Goal: Task Accomplishment & Management: Use online tool/utility

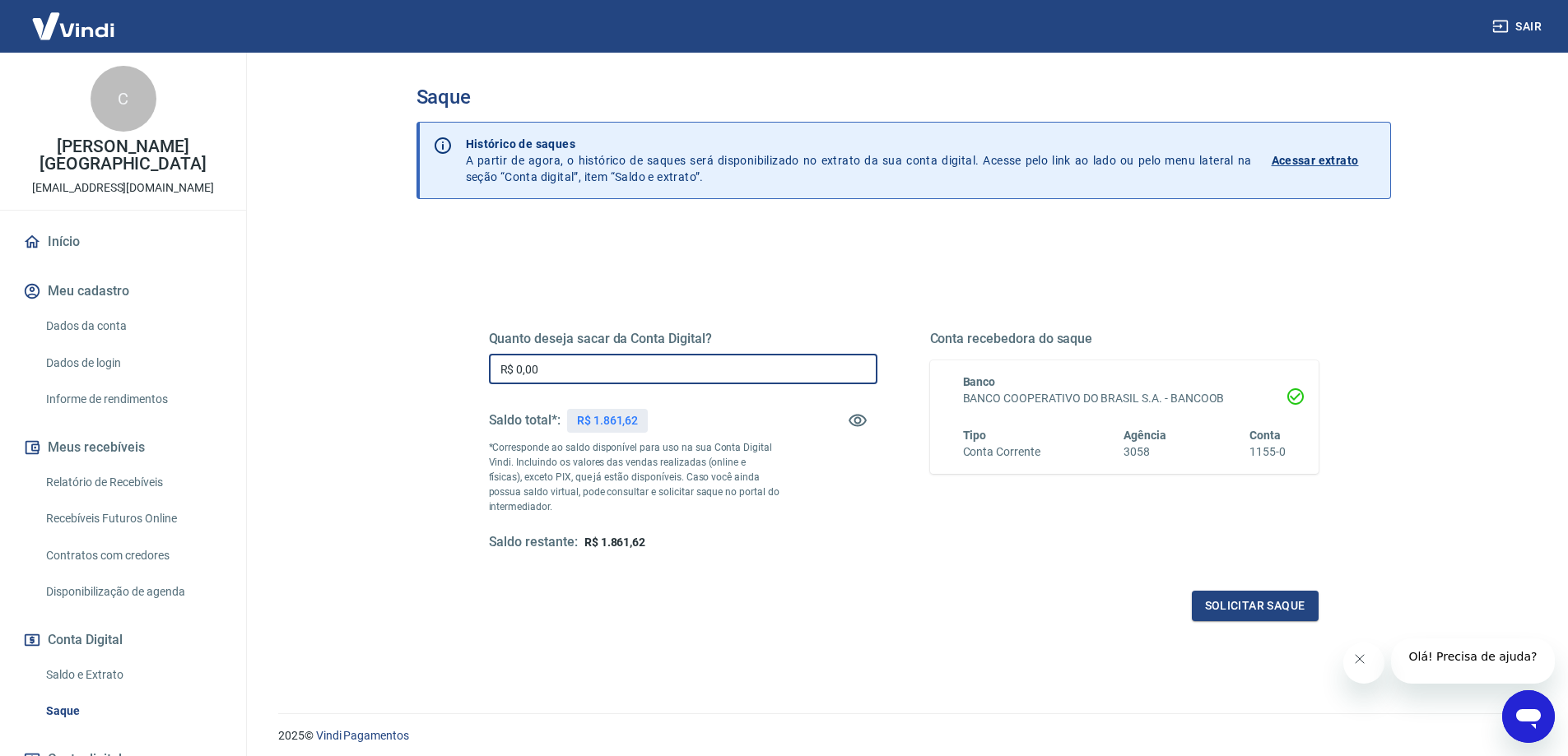
drag, startPoint x: 556, startPoint y: 362, endPoint x: 135, endPoint y: 426, distance: 425.8
click at [135, 425] on div "Sair C [PERSON_NAME] Pamplona [EMAIL_ADDRESS][DOMAIN_NAME] Início Meu cadastro …" at bounding box center [784, 378] width 1568 height 756
type input "R$ 1.861,62"
click at [1217, 601] on button "Solicitar saque" at bounding box center [1256, 606] width 127 height 31
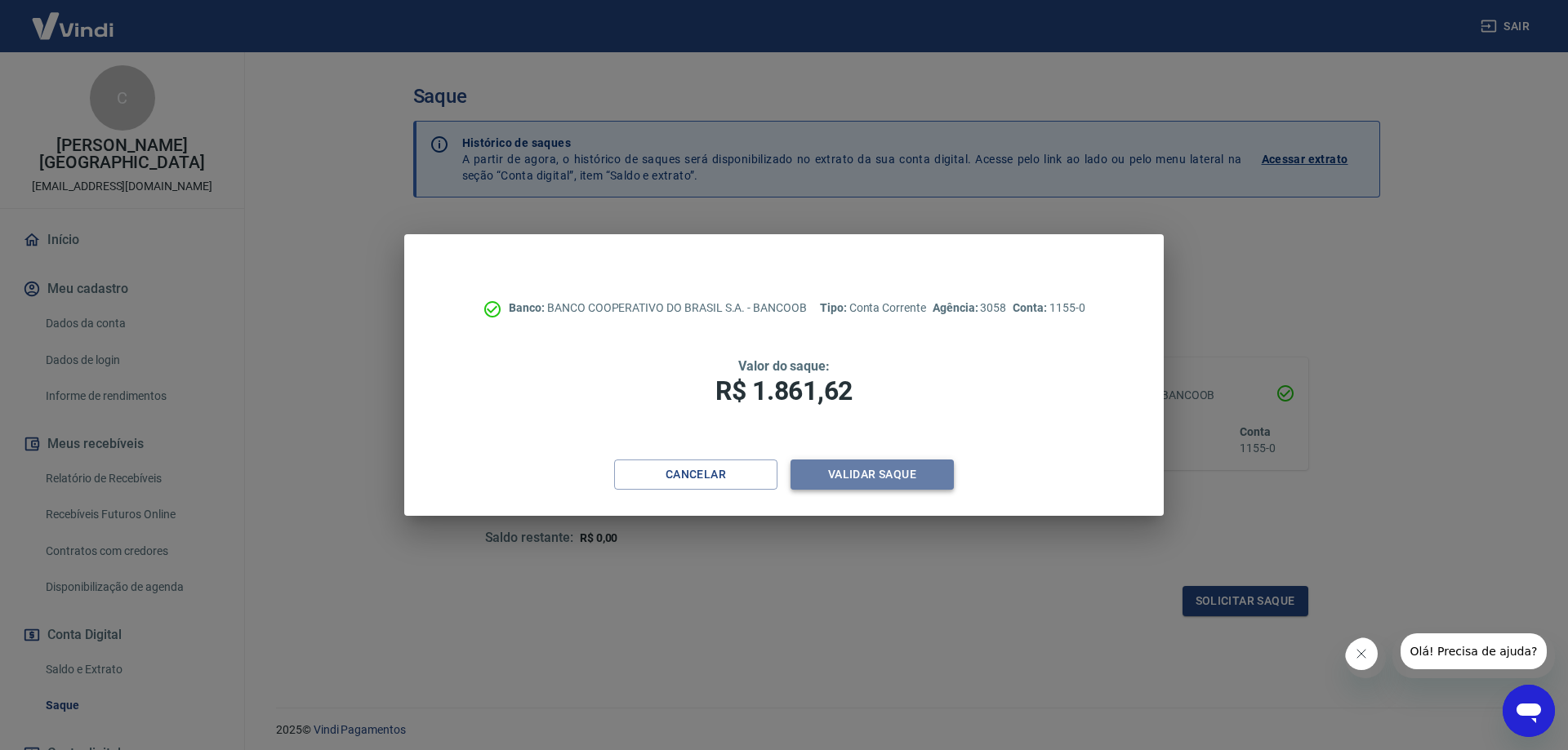
click at [873, 472] on button "Validar saque" at bounding box center [872, 475] width 163 height 30
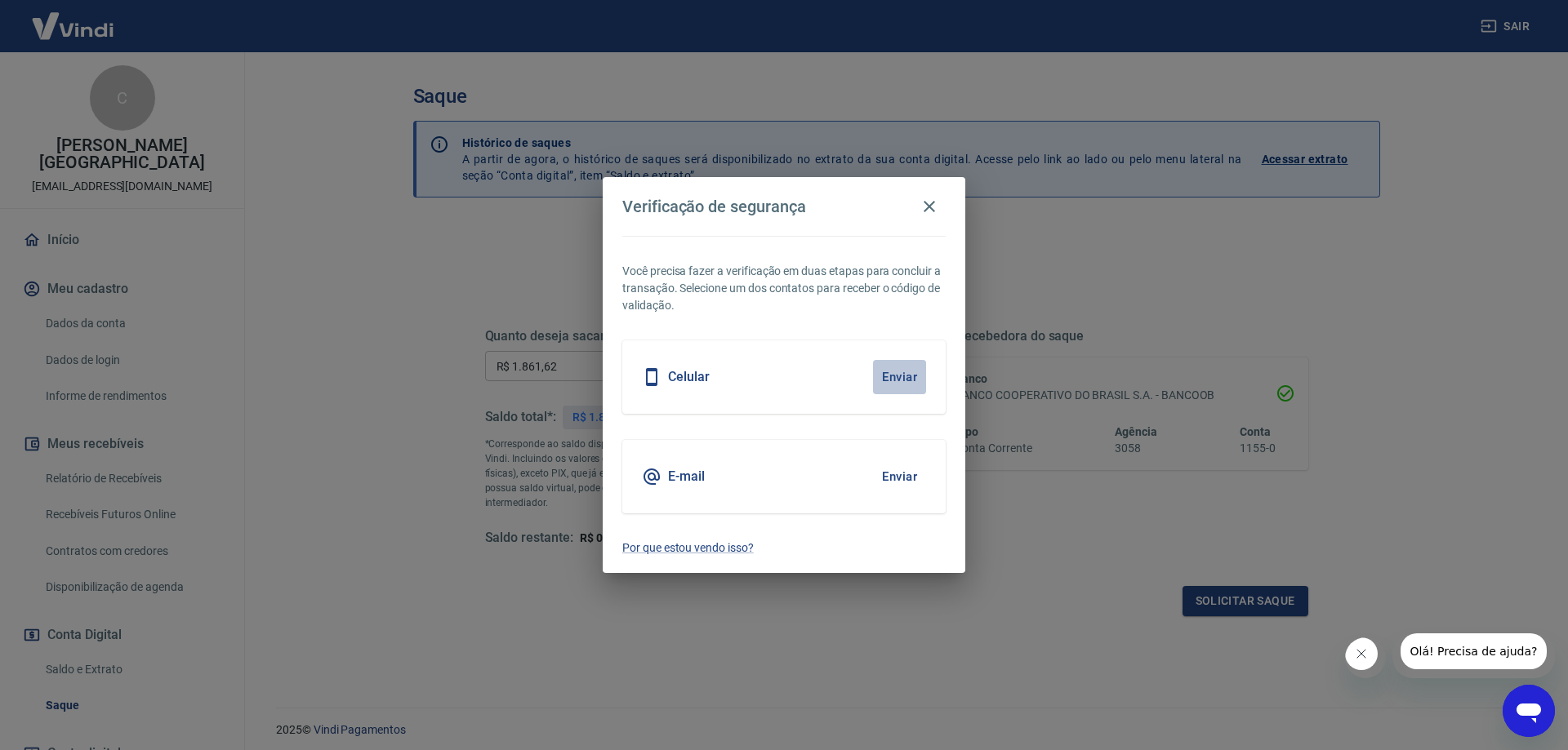
click at [904, 370] on button "Enviar" at bounding box center [899, 377] width 53 height 35
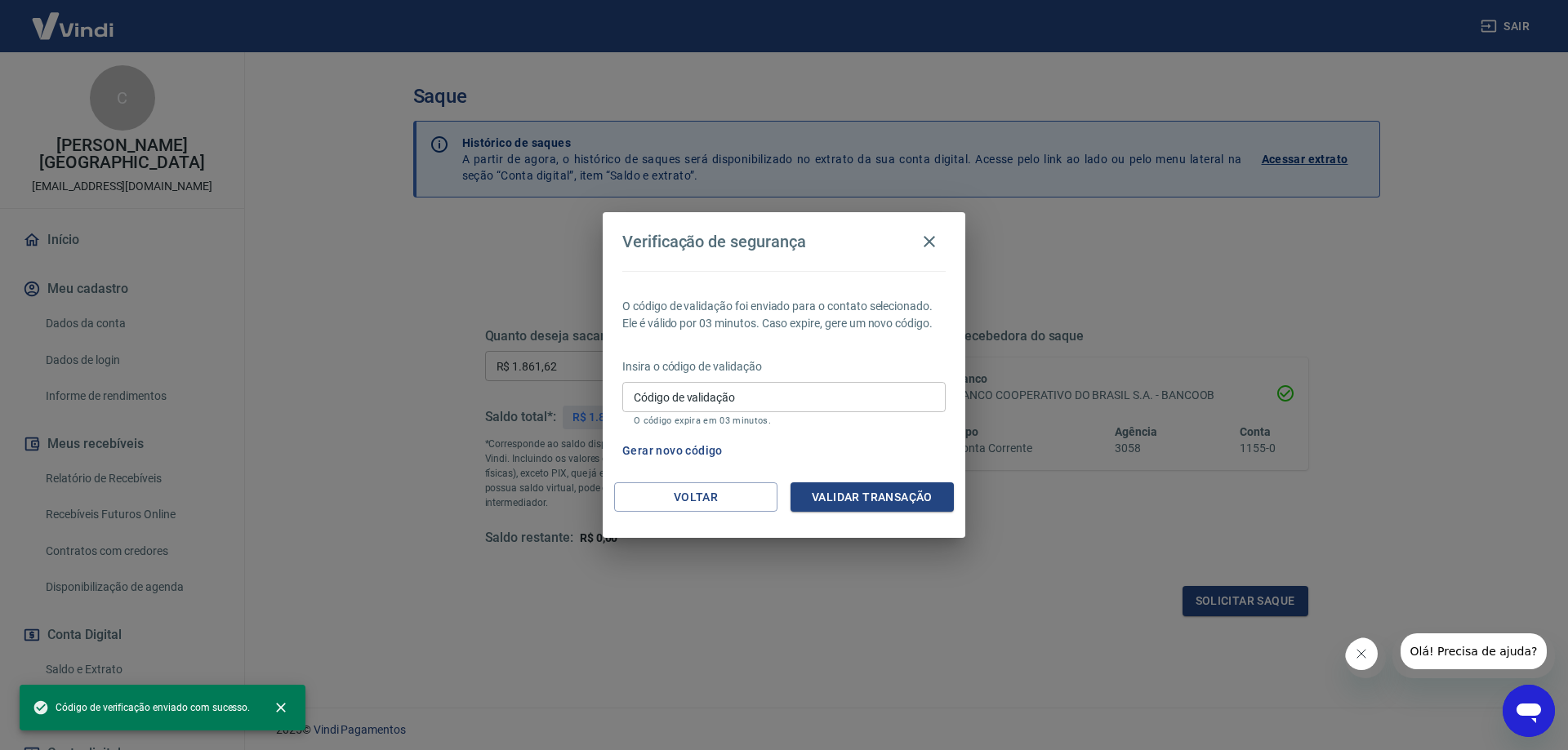
click at [820, 404] on input "Código de validação" at bounding box center [784, 397] width 323 height 30
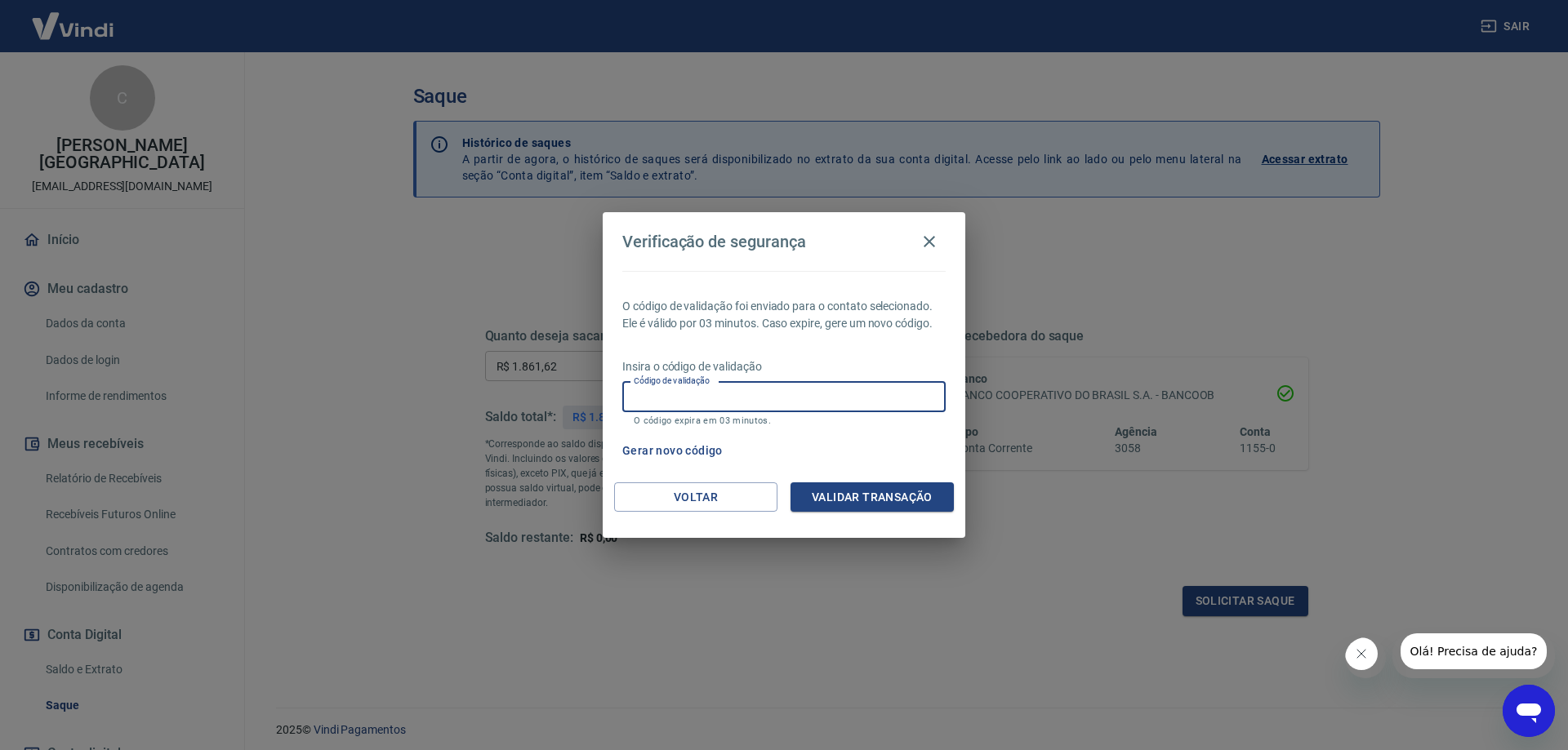
click at [712, 395] on input "Código de validação" at bounding box center [784, 397] width 323 height 30
click at [917, 601] on div "Verificação de segurança O código de validação foi enviado para o contato selec…" at bounding box center [784, 375] width 1568 height 750
click at [713, 502] on button "Voltar" at bounding box center [696, 497] width 163 height 30
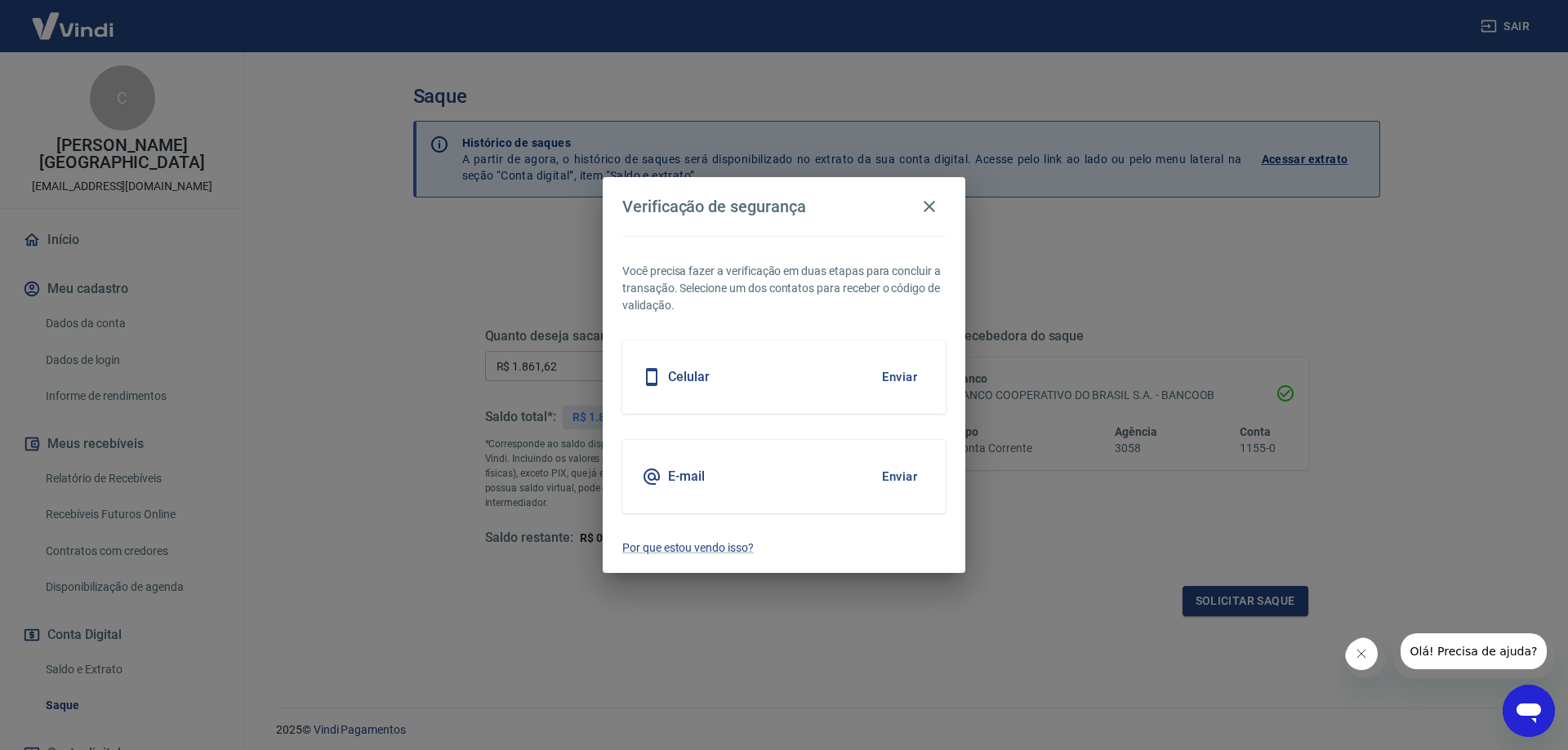
click at [893, 478] on button "Enviar" at bounding box center [899, 477] width 53 height 35
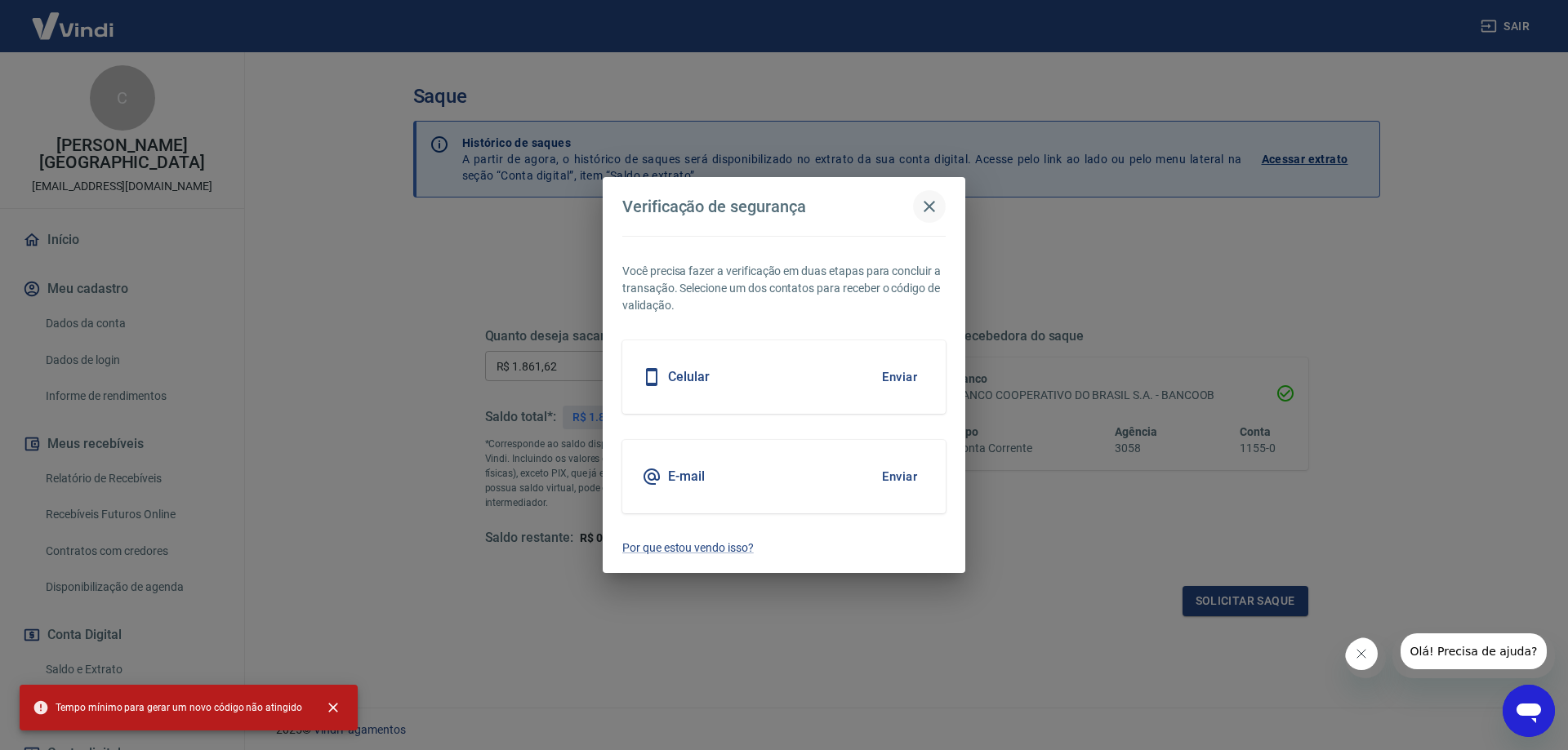
click at [922, 199] on icon "button" at bounding box center [930, 207] width 20 height 20
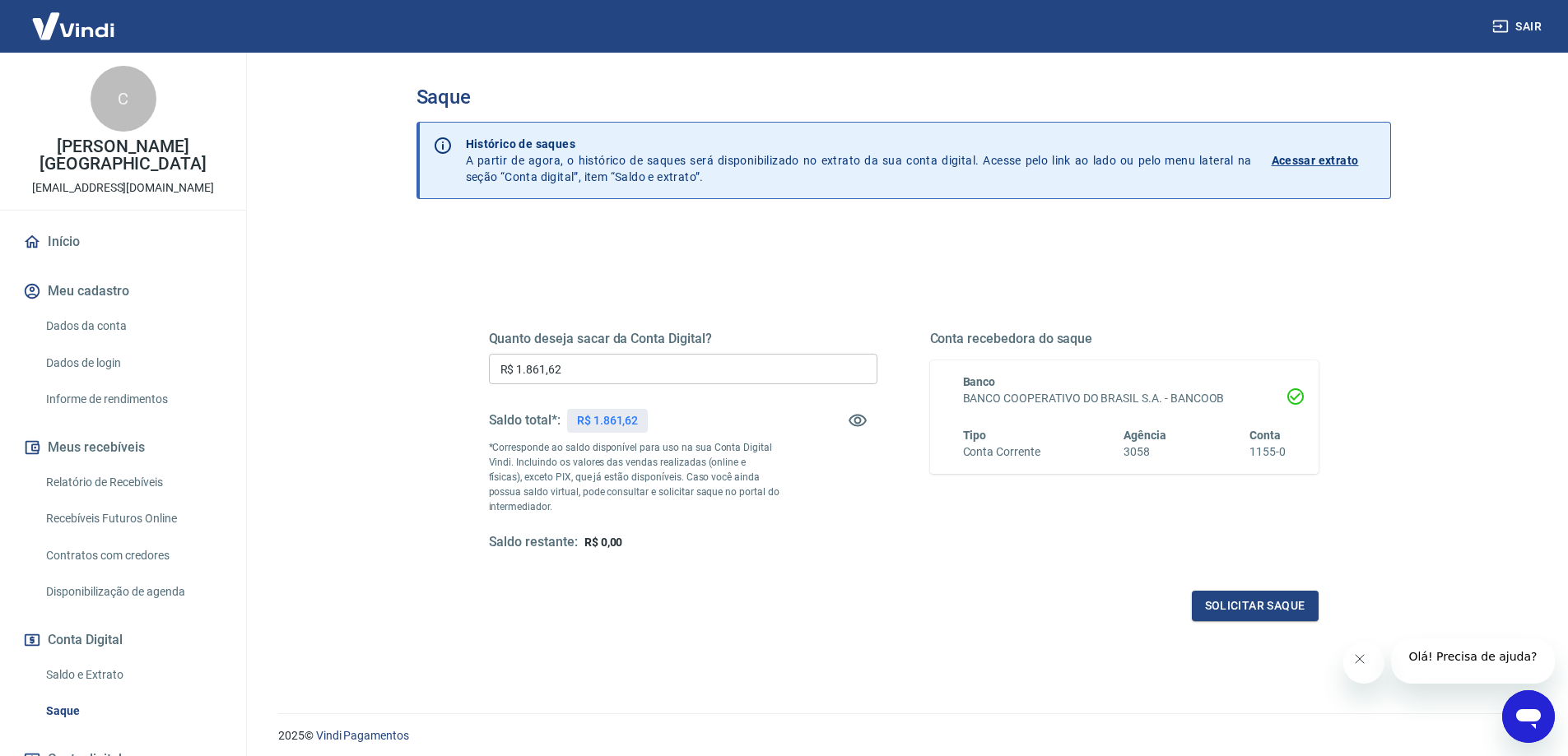
click at [390, 482] on div "Saque Histórico de saques A partir de agora, o histórico de saques será disponi…" at bounding box center [904, 373] width 1054 height 641
click at [1238, 608] on button "Solicitar saque" at bounding box center [1256, 606] width 127 height 31
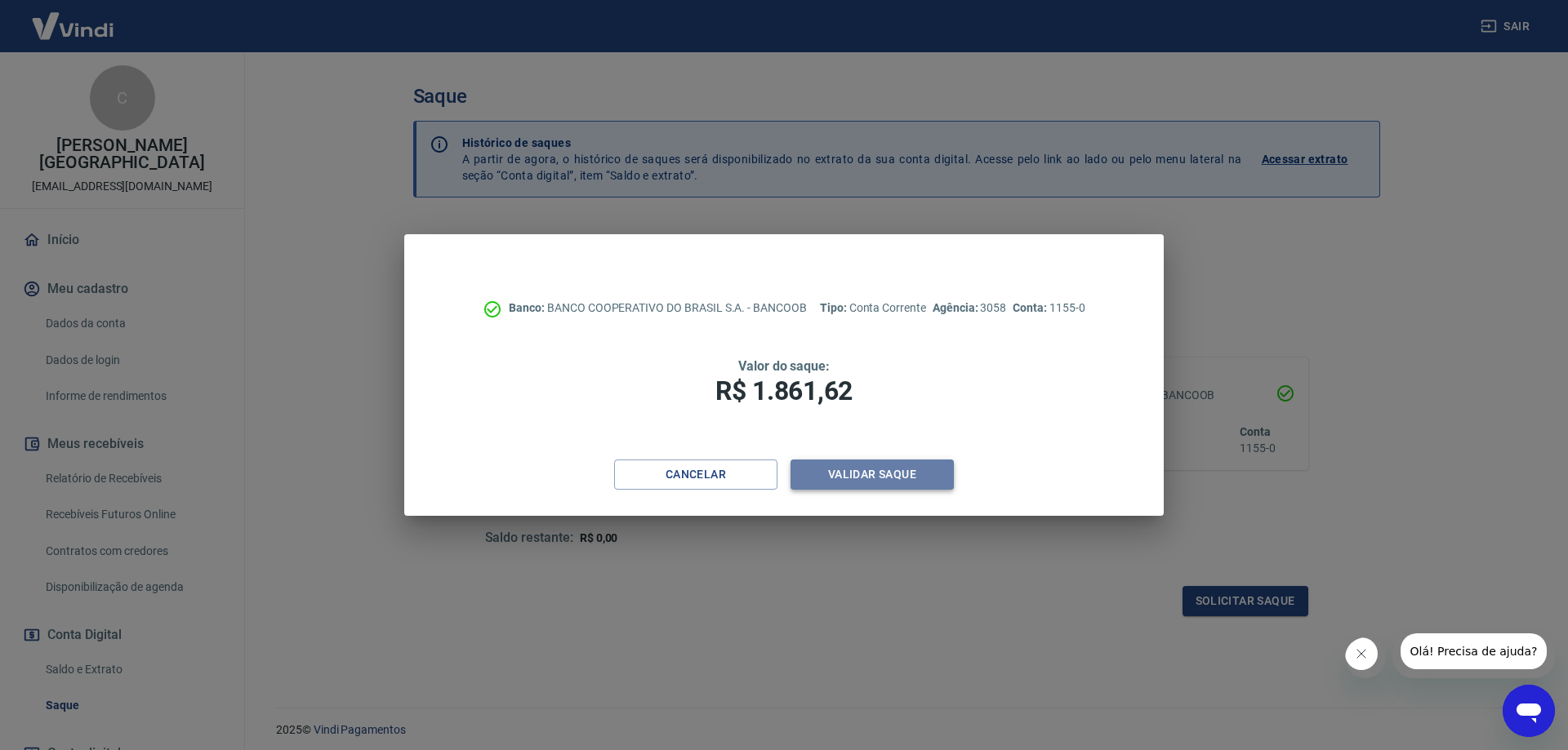
click at [838, 475] on button "Validar saque" at bounding box center [872, 475] width 163 height 30
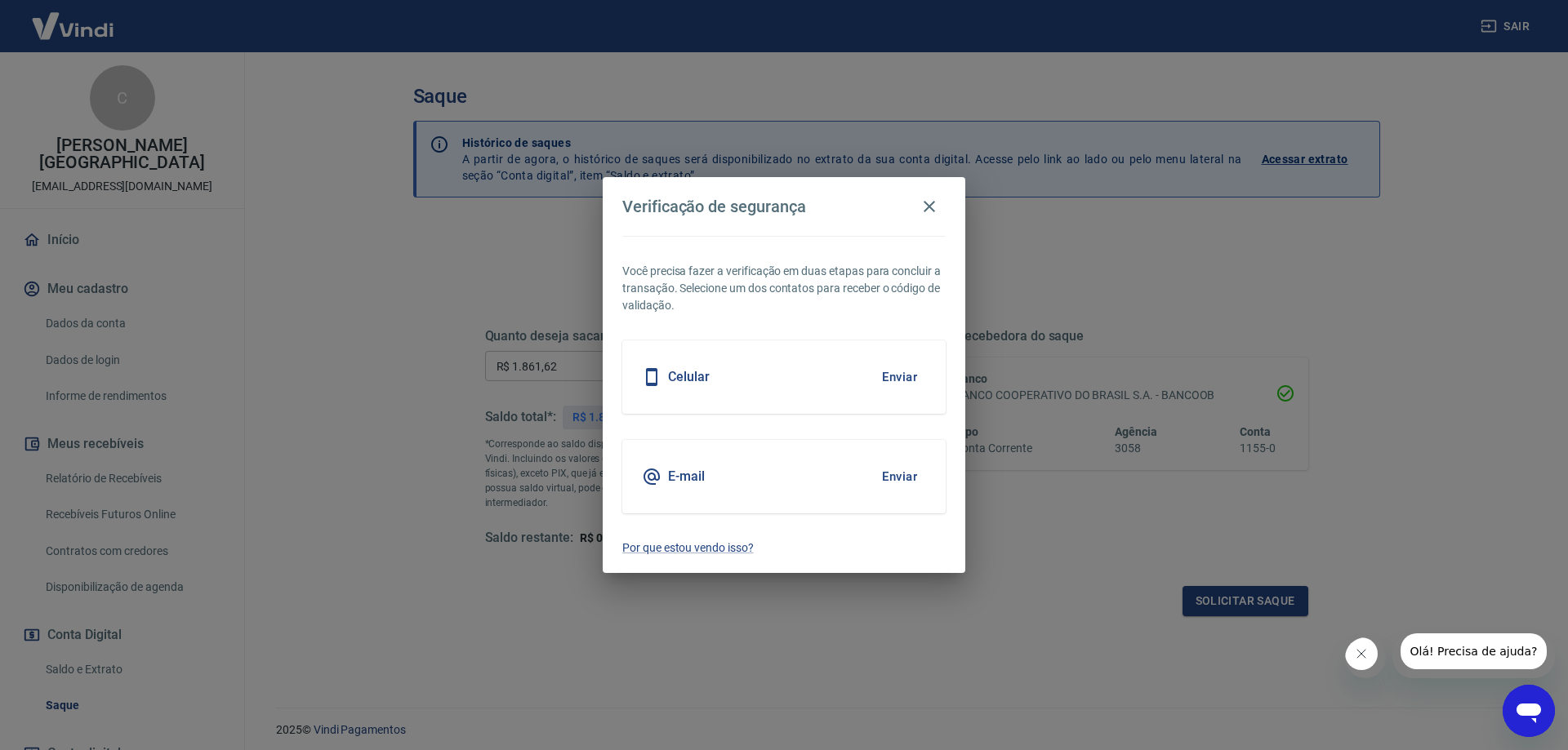
click at [893, 482] on button "Enviar" at bounding box center [899, 477] width 53 height 35
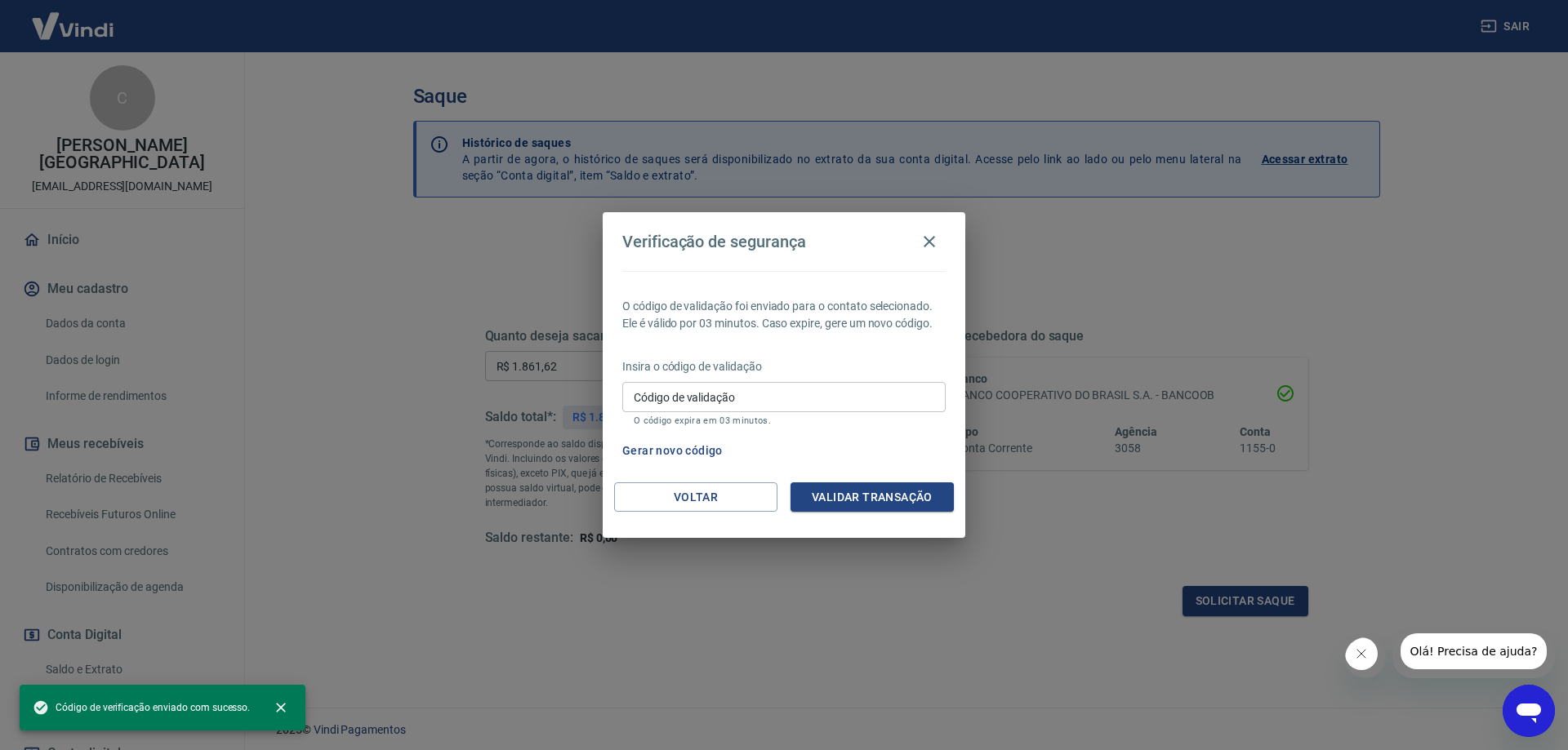
click at [712, 393] on input "Código de validação" at bounding box center [784, 397] width 323 height 30
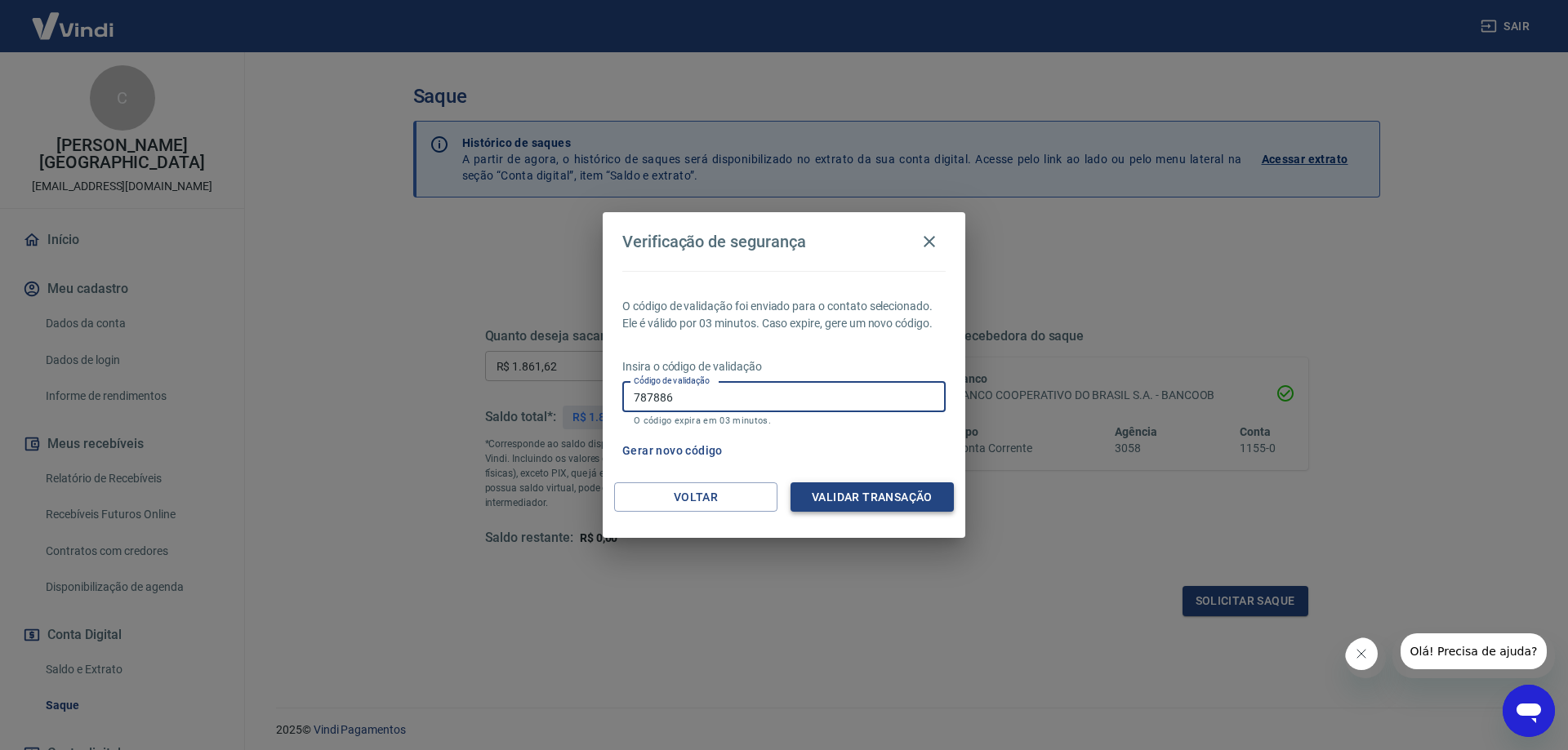
type input "787886"
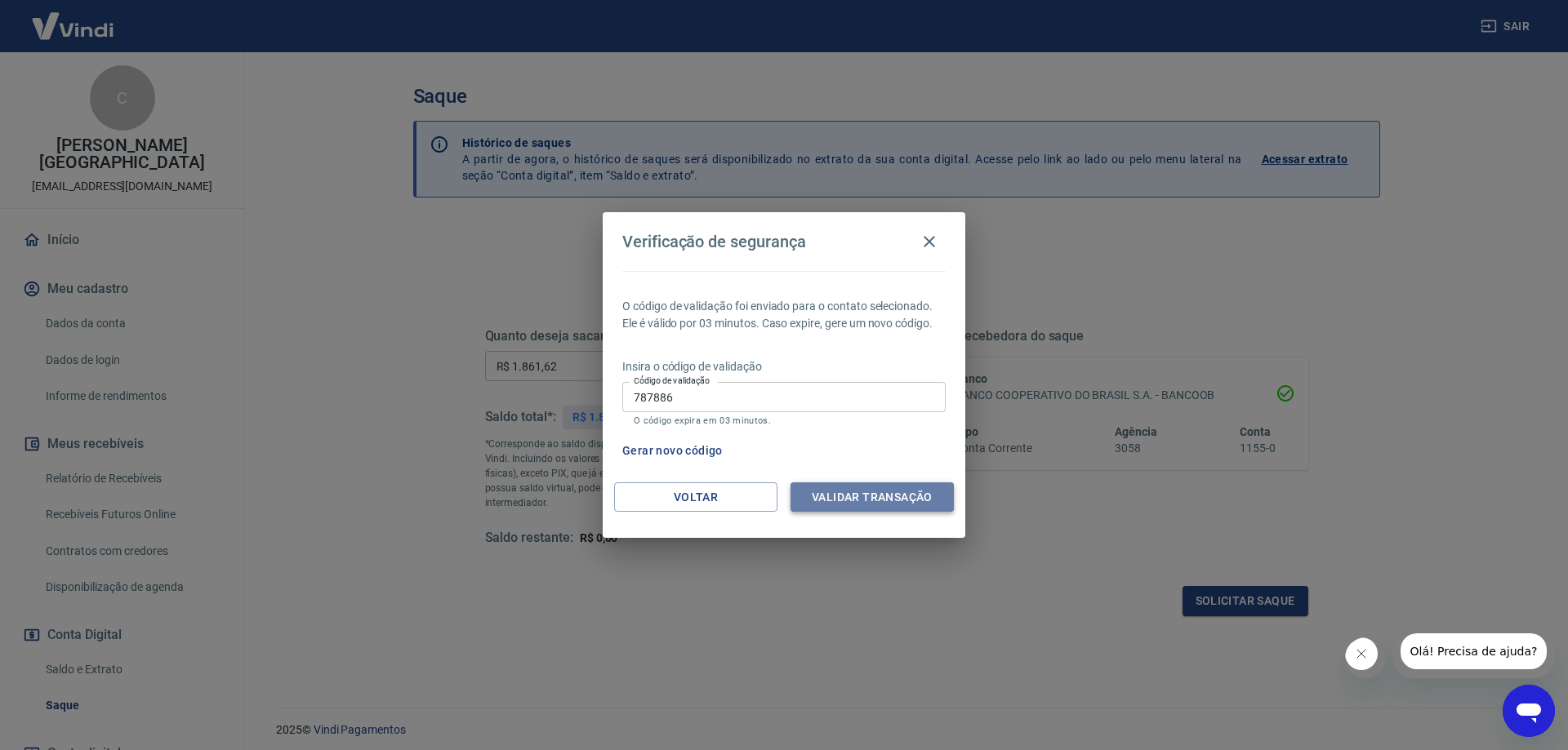
click at [847, 496] on button "Validar transação" at bounding box center [872, 497] width 163 height 30
